Goal: Task Accomplishment & Management: Manage account settings

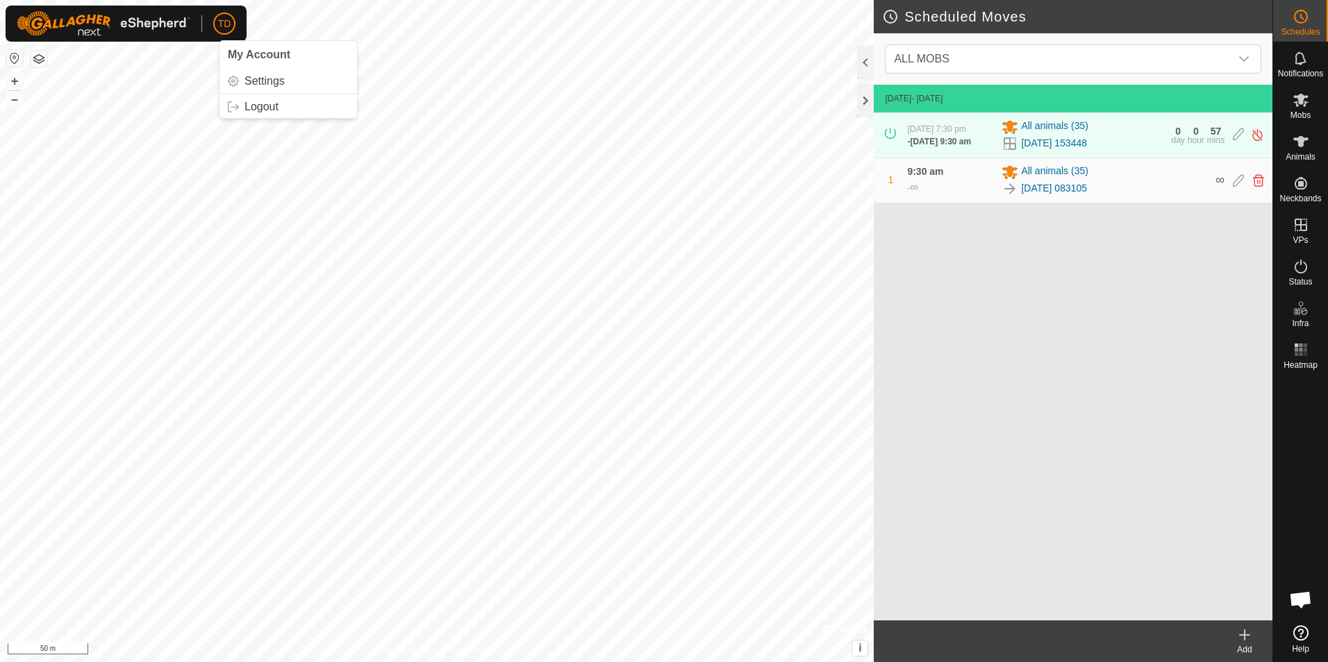
click at [235, 28] on div "TD" at bounding box center [224, 23] width 22 height 22
click at [267, 108] on link "Logout" at bounding box center [287, 107] width 137 height 22
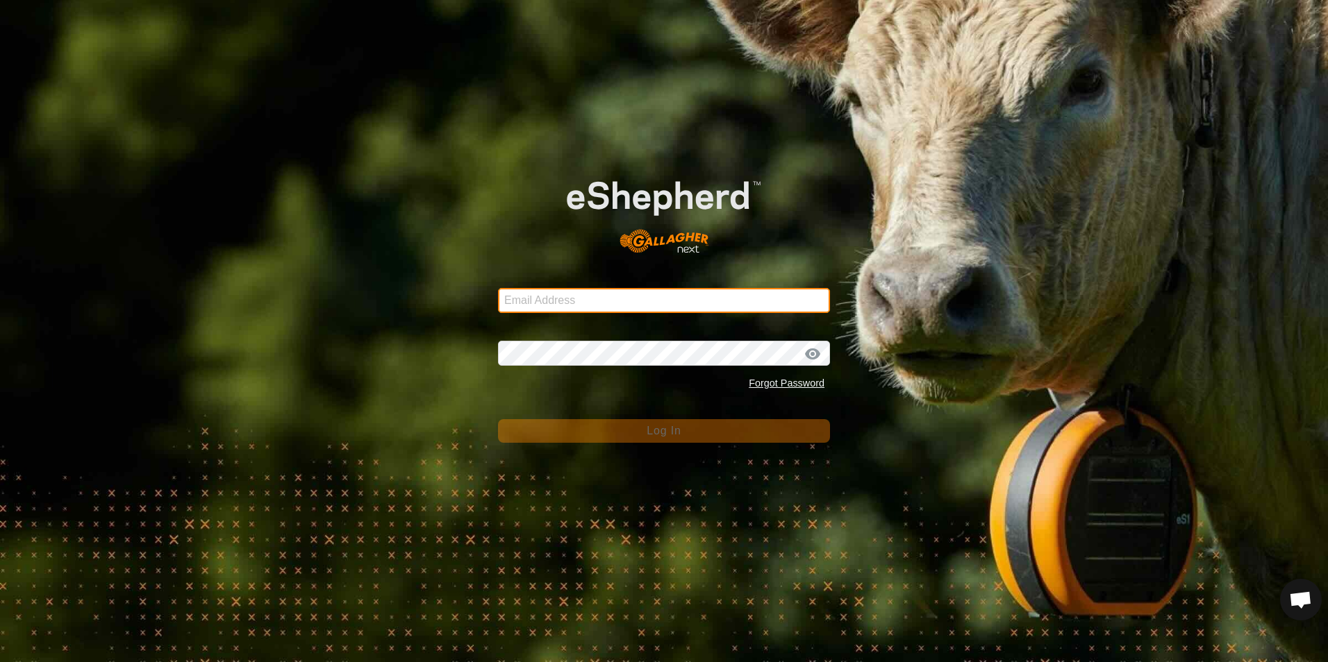
type input "[EMAIL_ADDRESS][DOMAIN_NAME]"
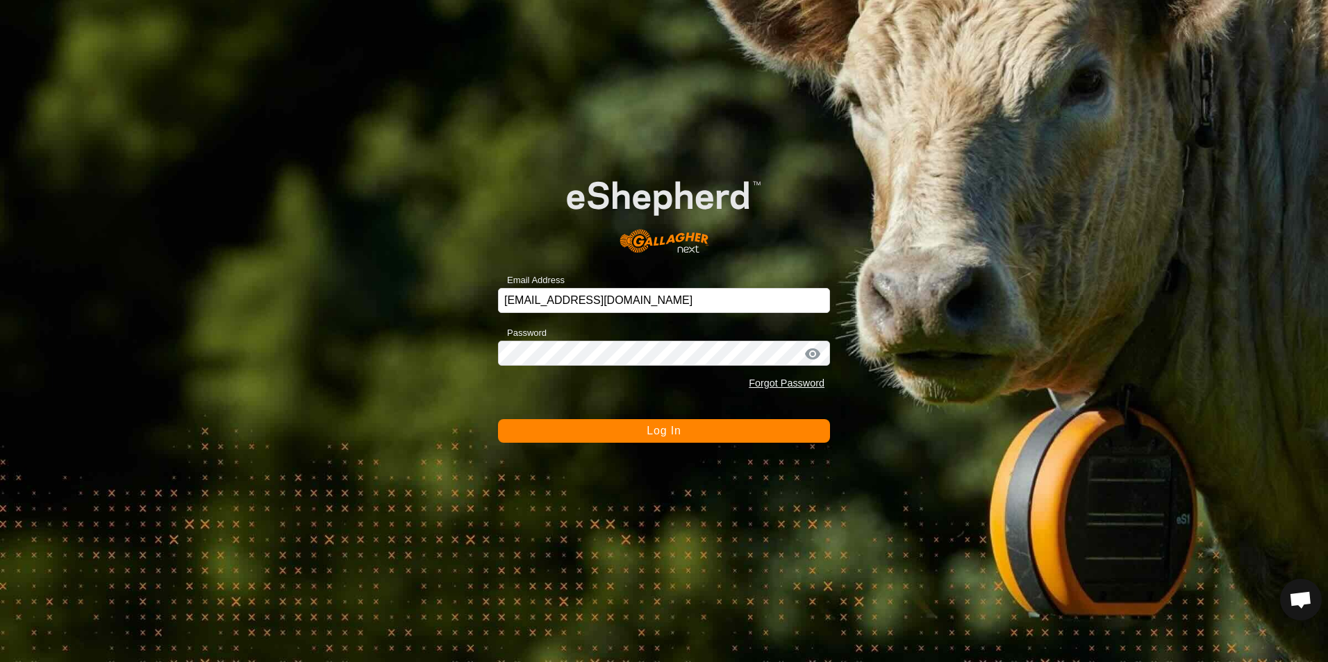
click at [687, 437] on button "Log In" at bounding box center [664, 431] width 332 height 24
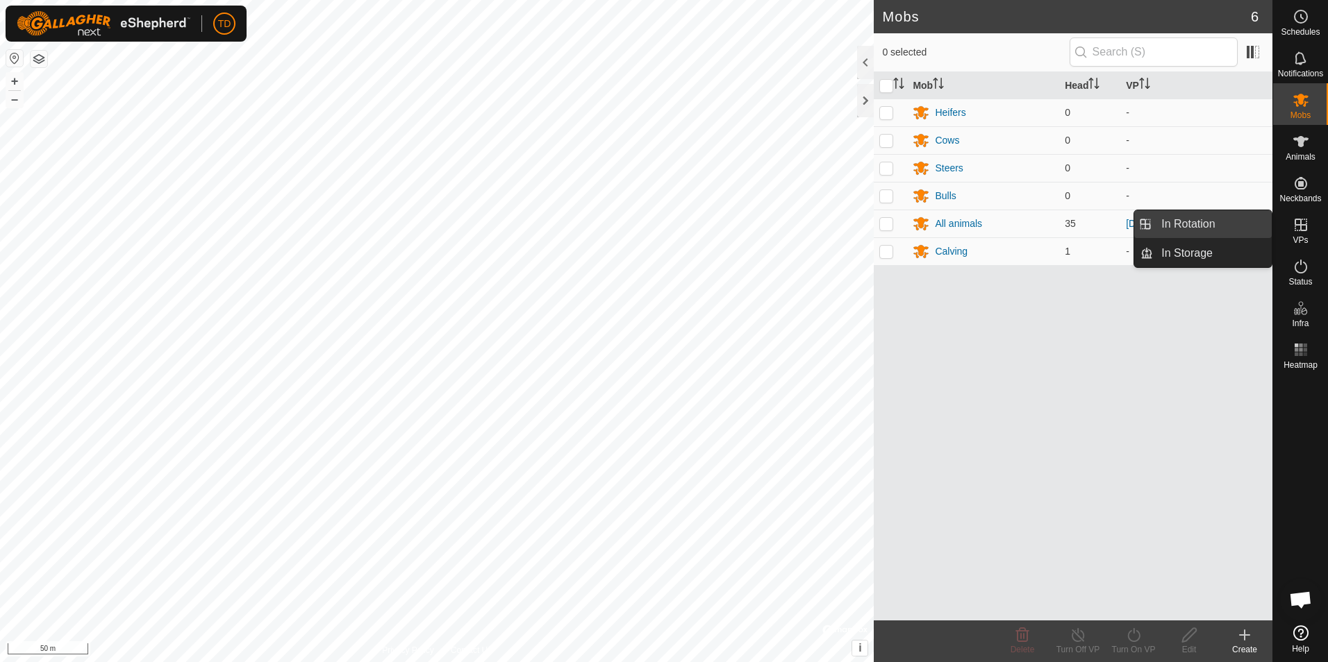
click at [1221, 224] on link "In Rotation" at bounding box center [1212, 224] width 119 height 28
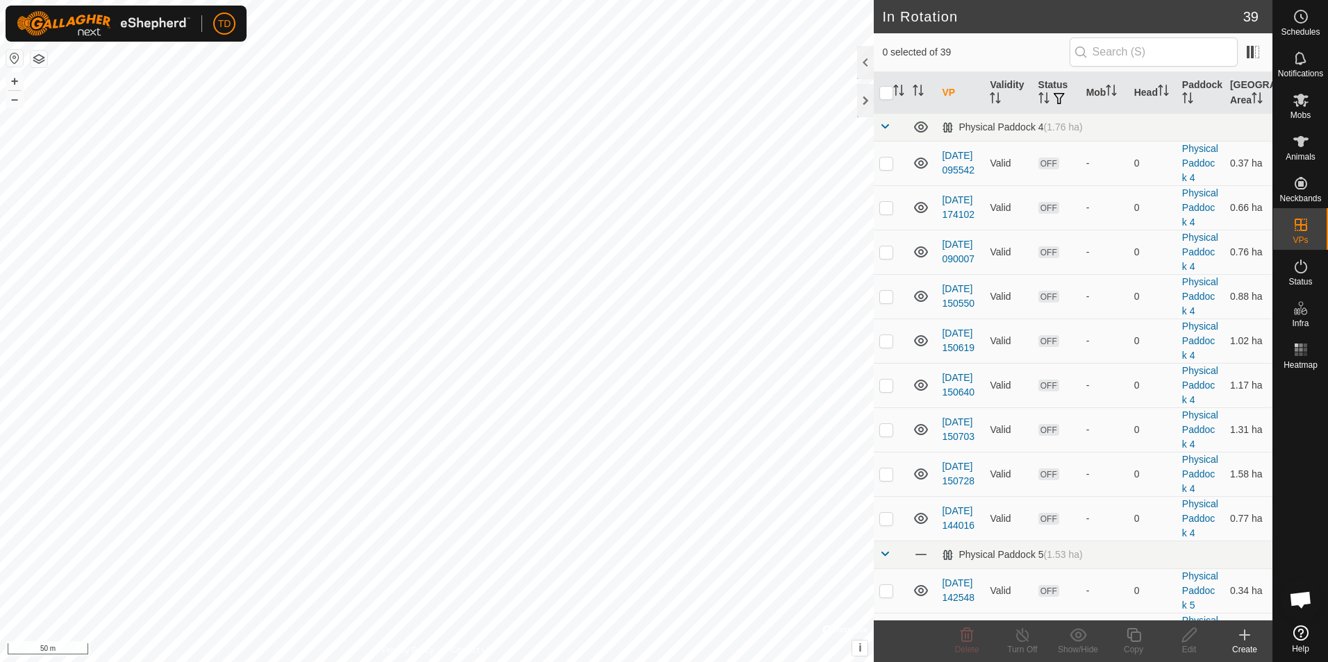
click at [1246, 629] on icon at bounding box center [1244, 635] width 17 height 17
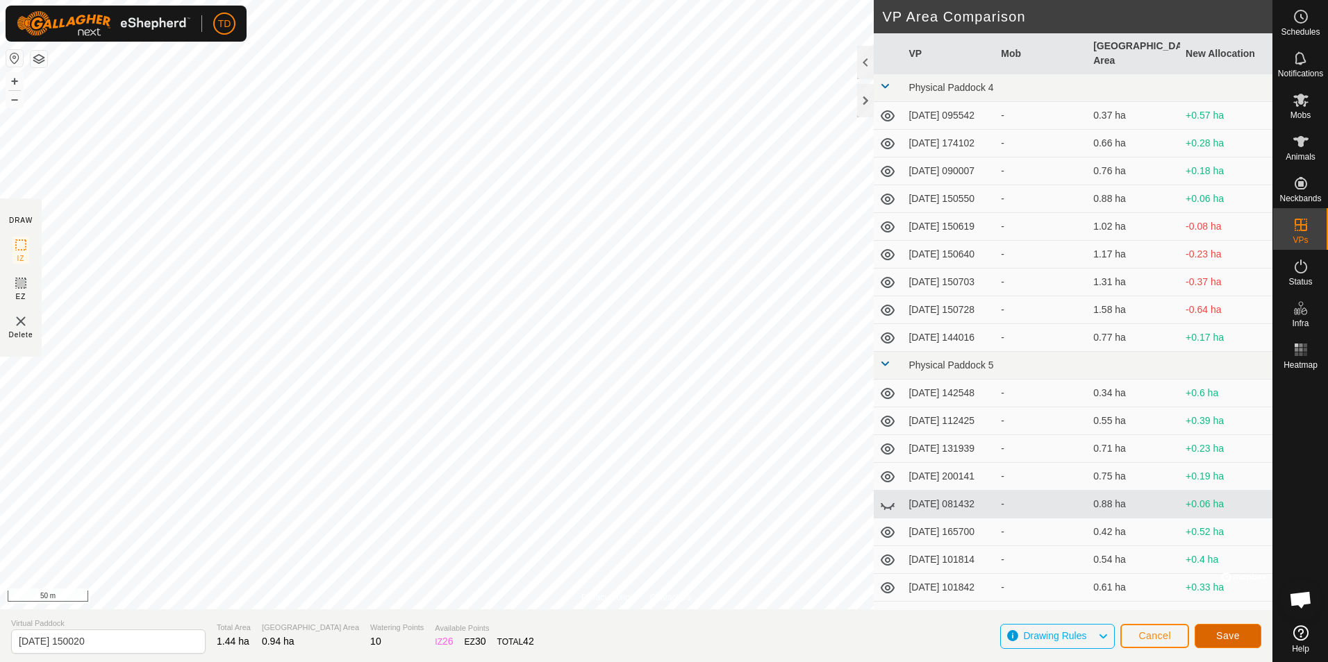
click at [1237, 635] on span "Save" at bounding box center [1228, 635] width 24 height 11
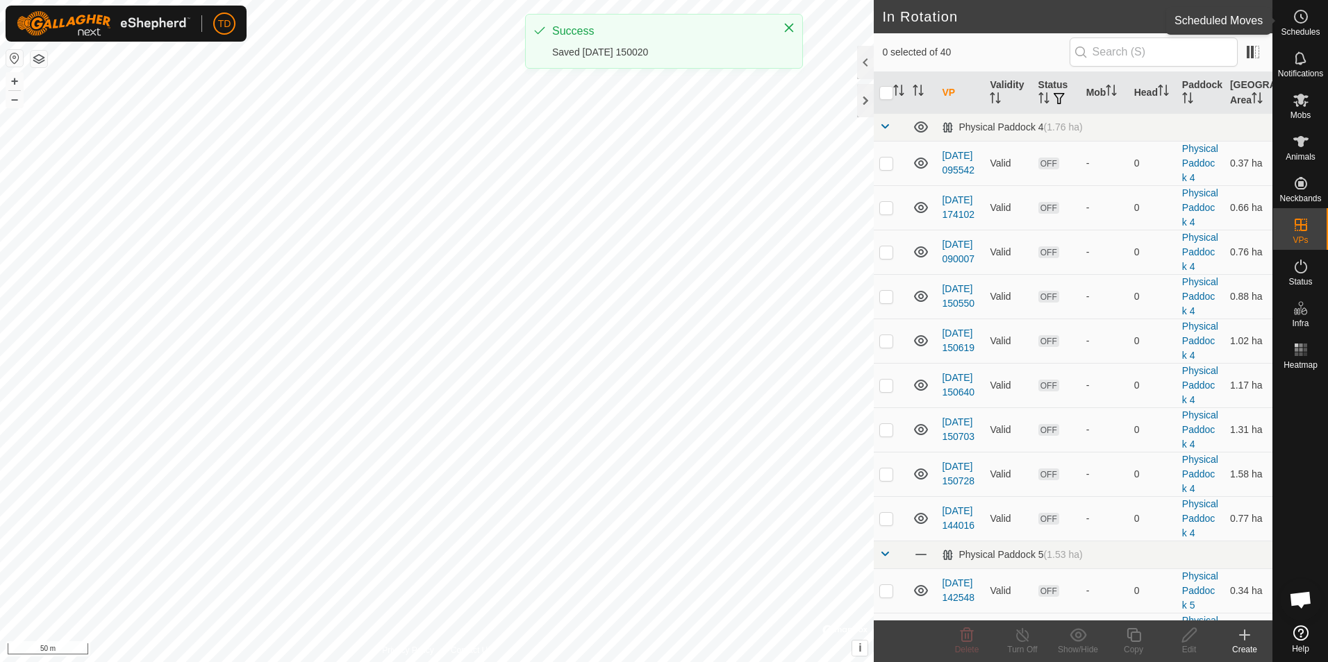
click at [1297, 16] on icon at bounding box center [1300, 16] width 17 height 17
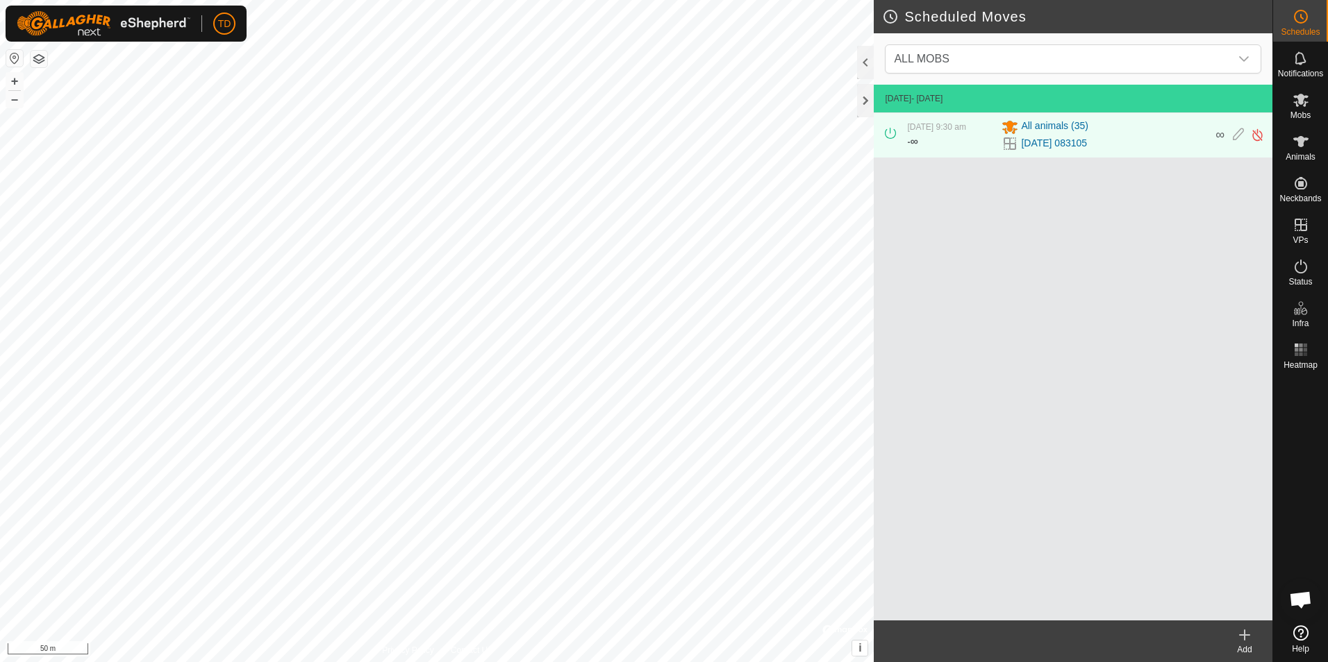
click at [1242, 639] on icon at bounding box center [1244, 635] width 17 height 17
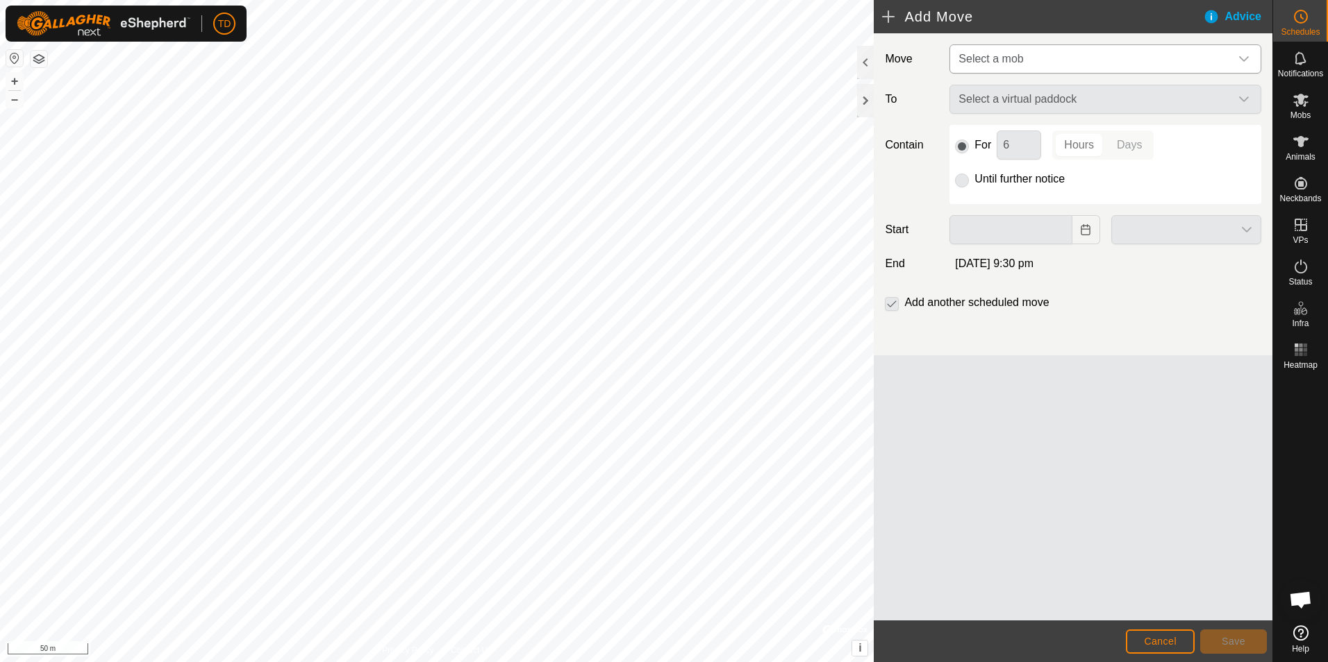
click at [1242, 62] on icon "dropdown trigger" at bounding box center [1243, 58] width 11 height 11
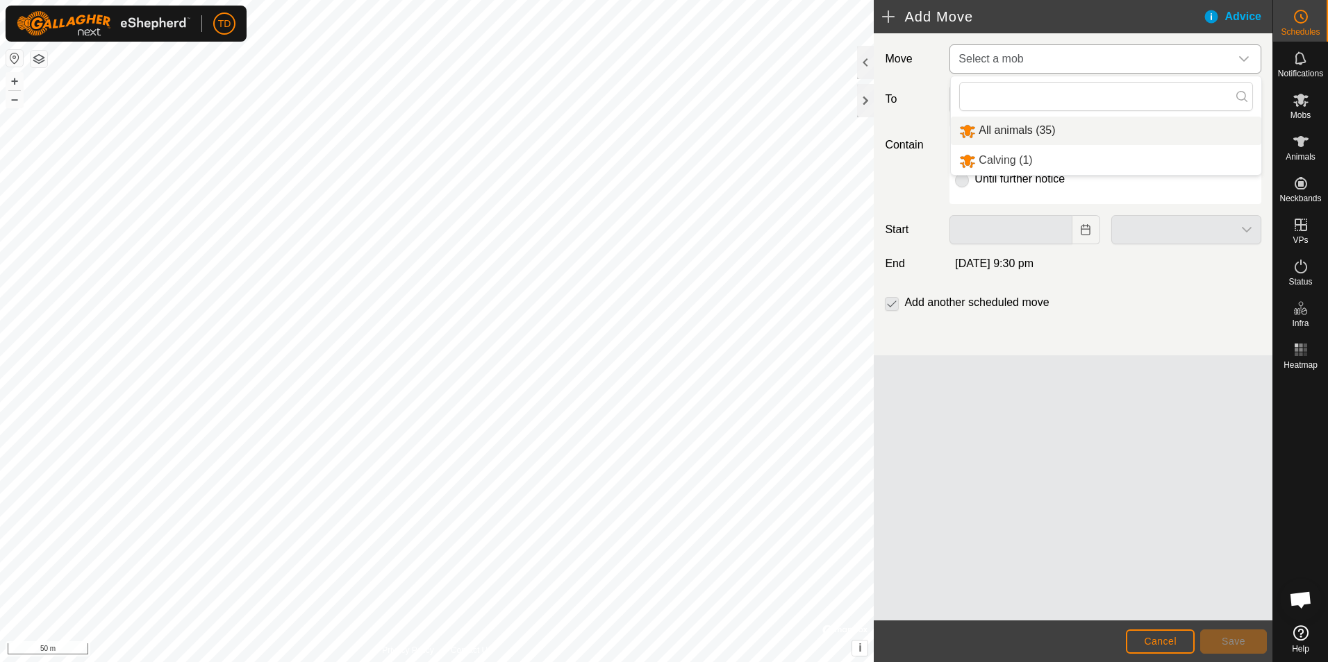
click at [1030, 128] on li "All animals (35)" at bounding box center [1106, 131] width 310 height 28
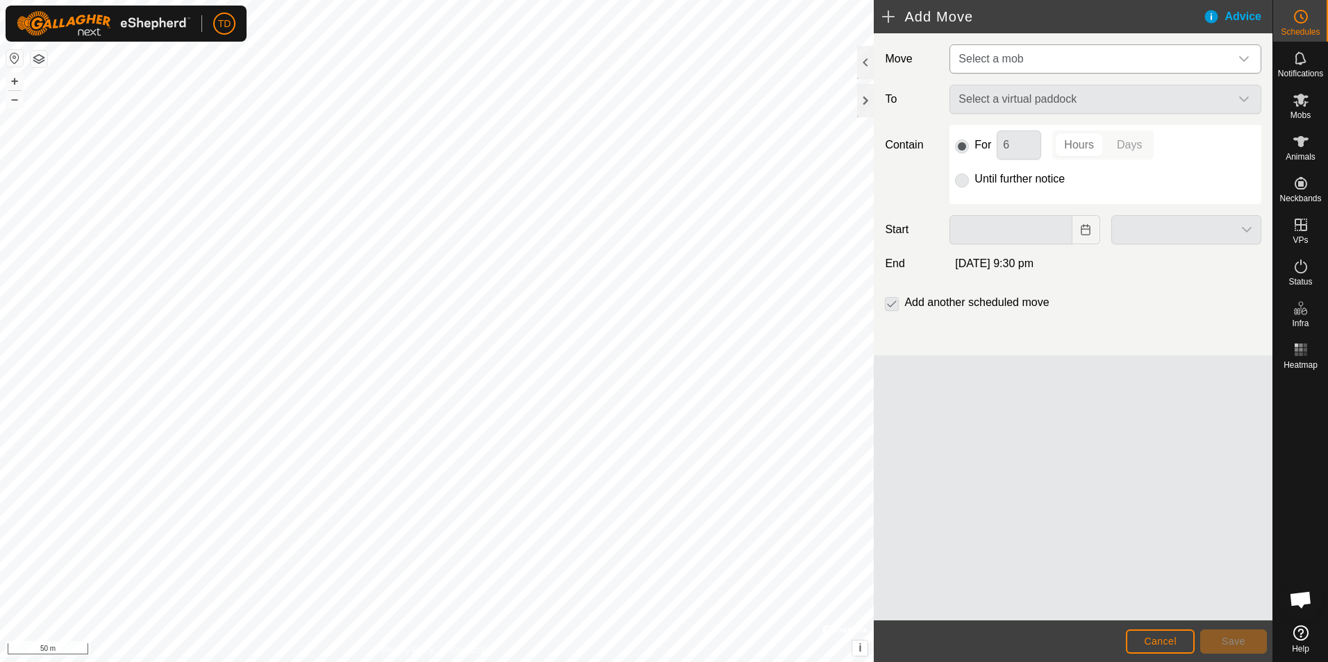
type input "[DATE]"
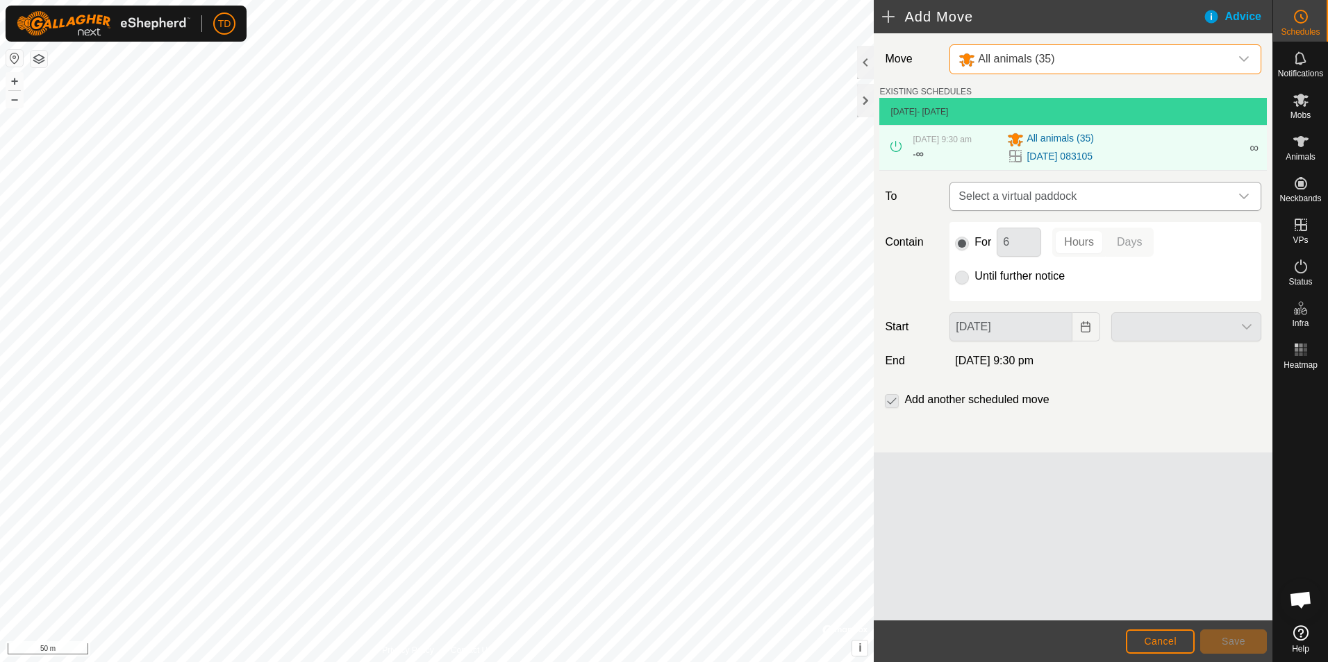
click at [1244, 196] on icon "dropdown trigger" at bounding box center [1243, 196] width 11 height 11
click at [1028, 292] on li "[DATE] 150020 0.94 ha" at bounding box center [1105, 295] width 294 height 21
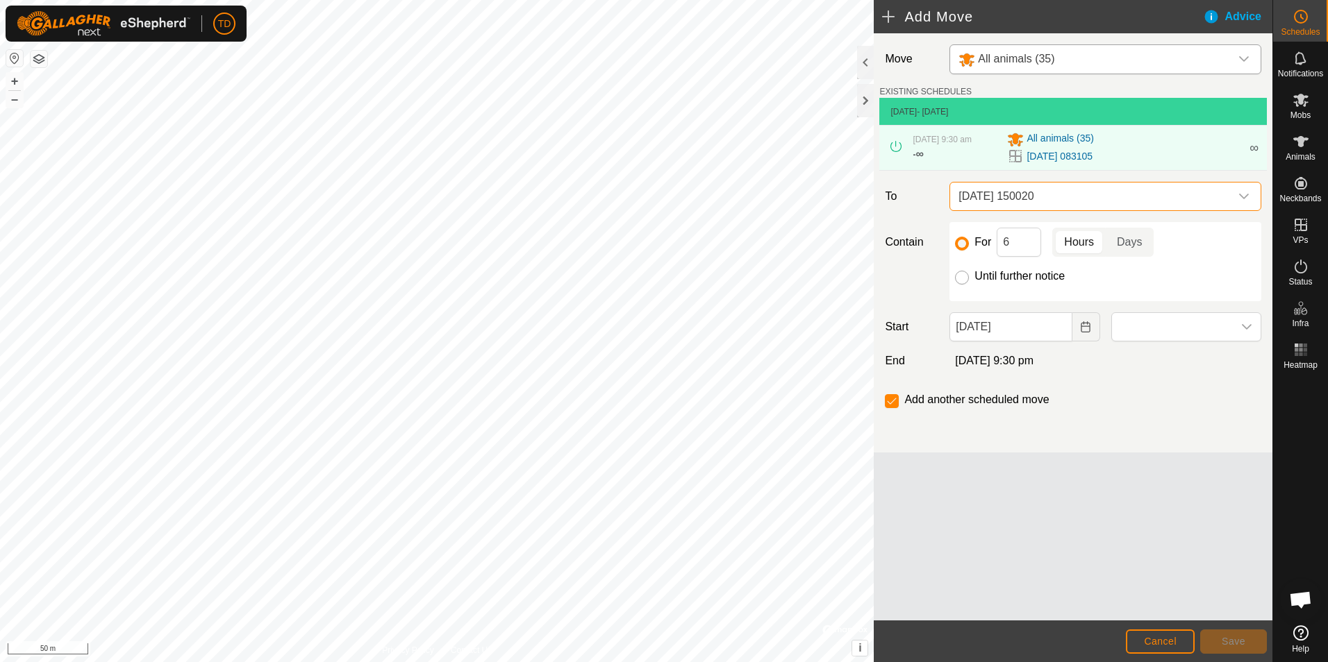
click at [963, 281] on input "Until further notice" at bounding box center [962, 278] width 14 height 14
radio input "true"
checkbox input "false"
click at [1132, 330] on span at bounding box center [1172, 327] width 121 height 28
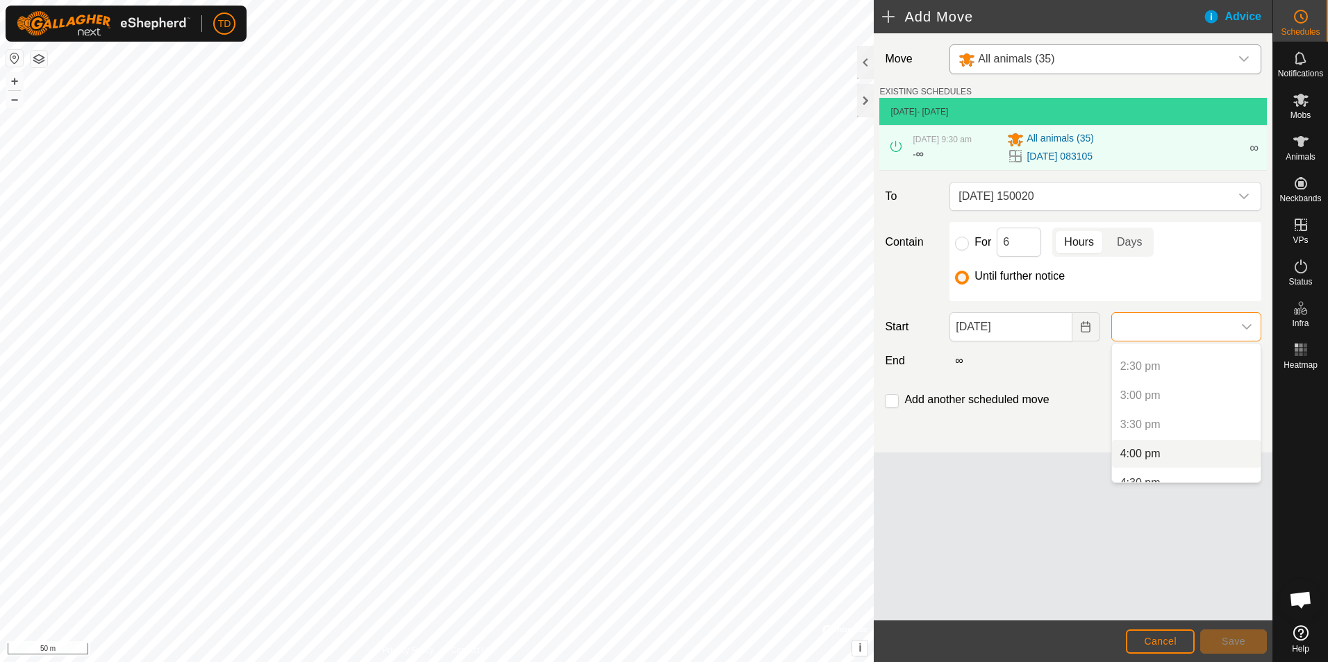
scroll to position [873, 0]
click at [1155, 412] on li "4:00 pm" at bounding box center [1186, 417] width 149 height 28
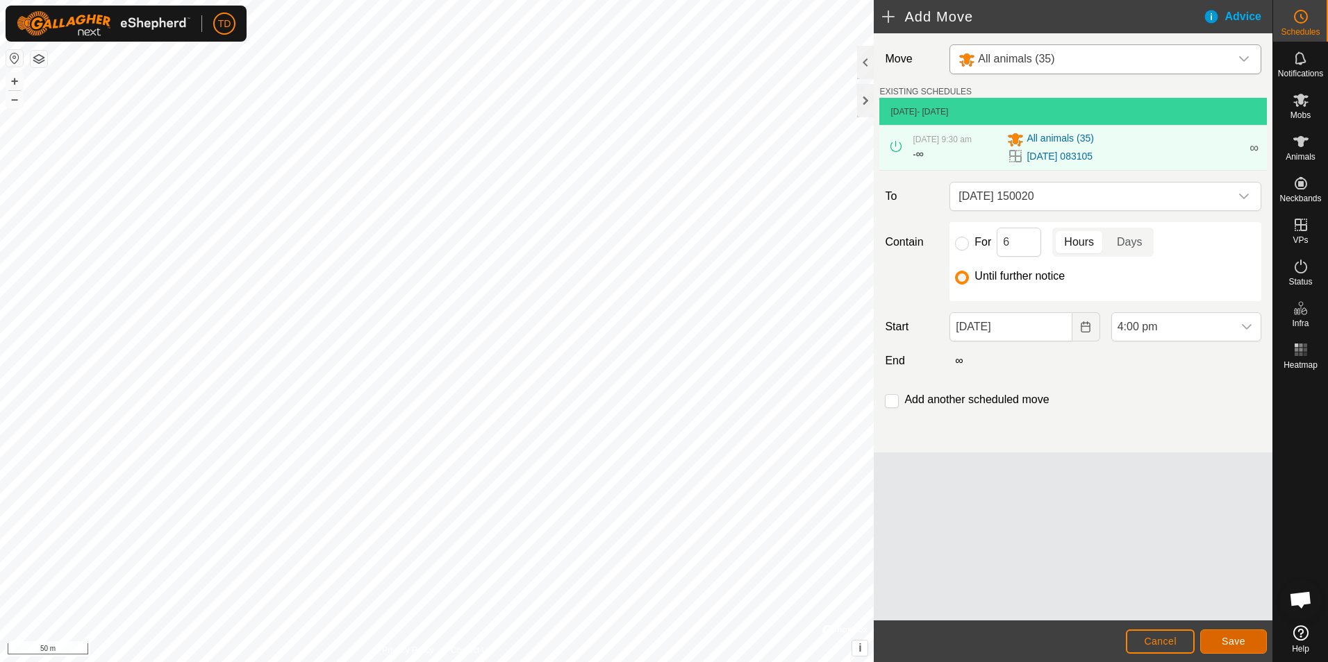
click at [1233, 649] on button "Save" at bounding box center [1233, 642] width 67 height 24
